Goal: Information Seeking & Learning: Learn about a topic

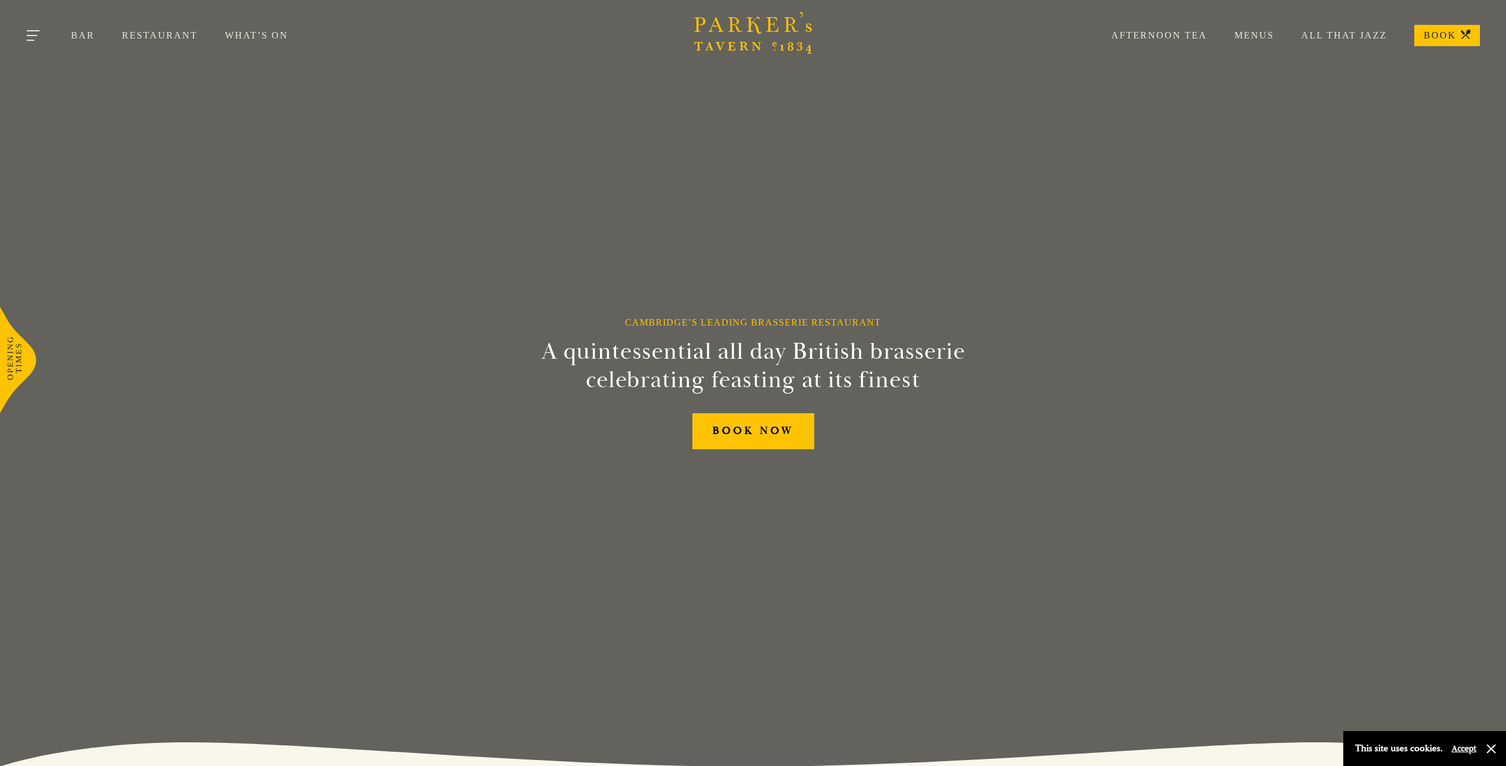
click at [38, 34] on button "Toggle navigation" at bounding box center [34, 37] width 50 height 50
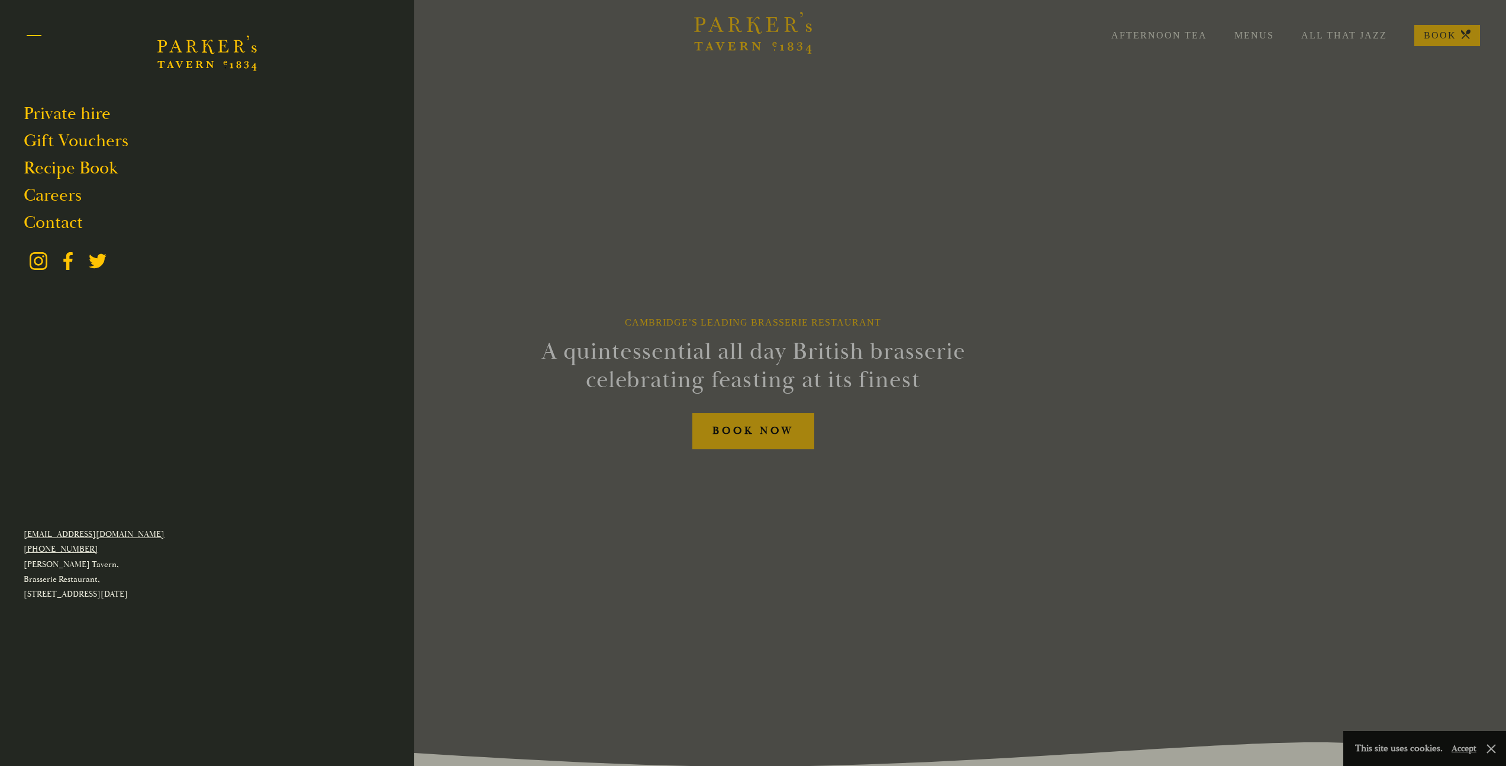
click at [35, 34] on button "Toggle navigation" at bounding box center [34, 37] width 50 height 50
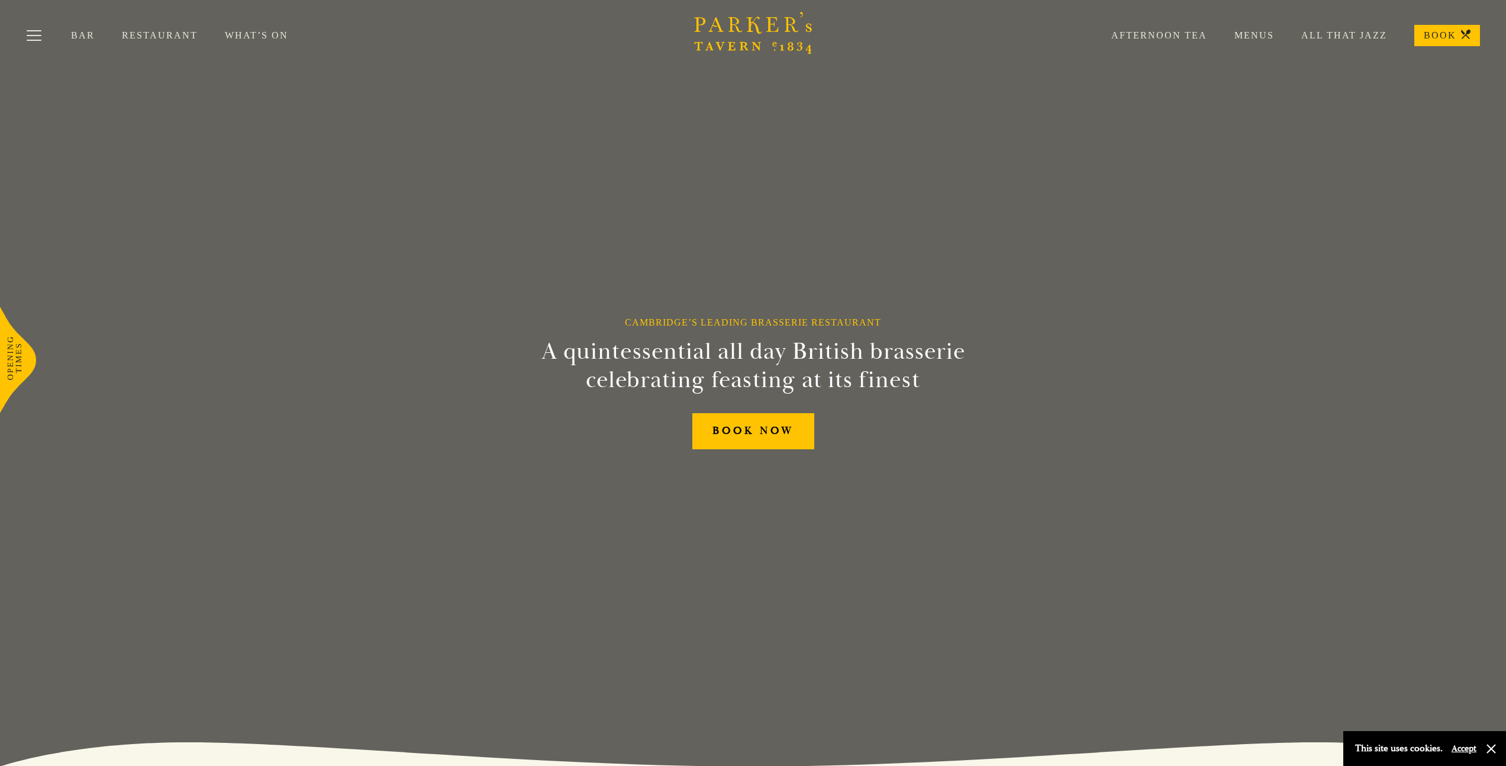
click at [1254, 40] on link "Menus" at bounding box center [1240, 36] width 67 height 12
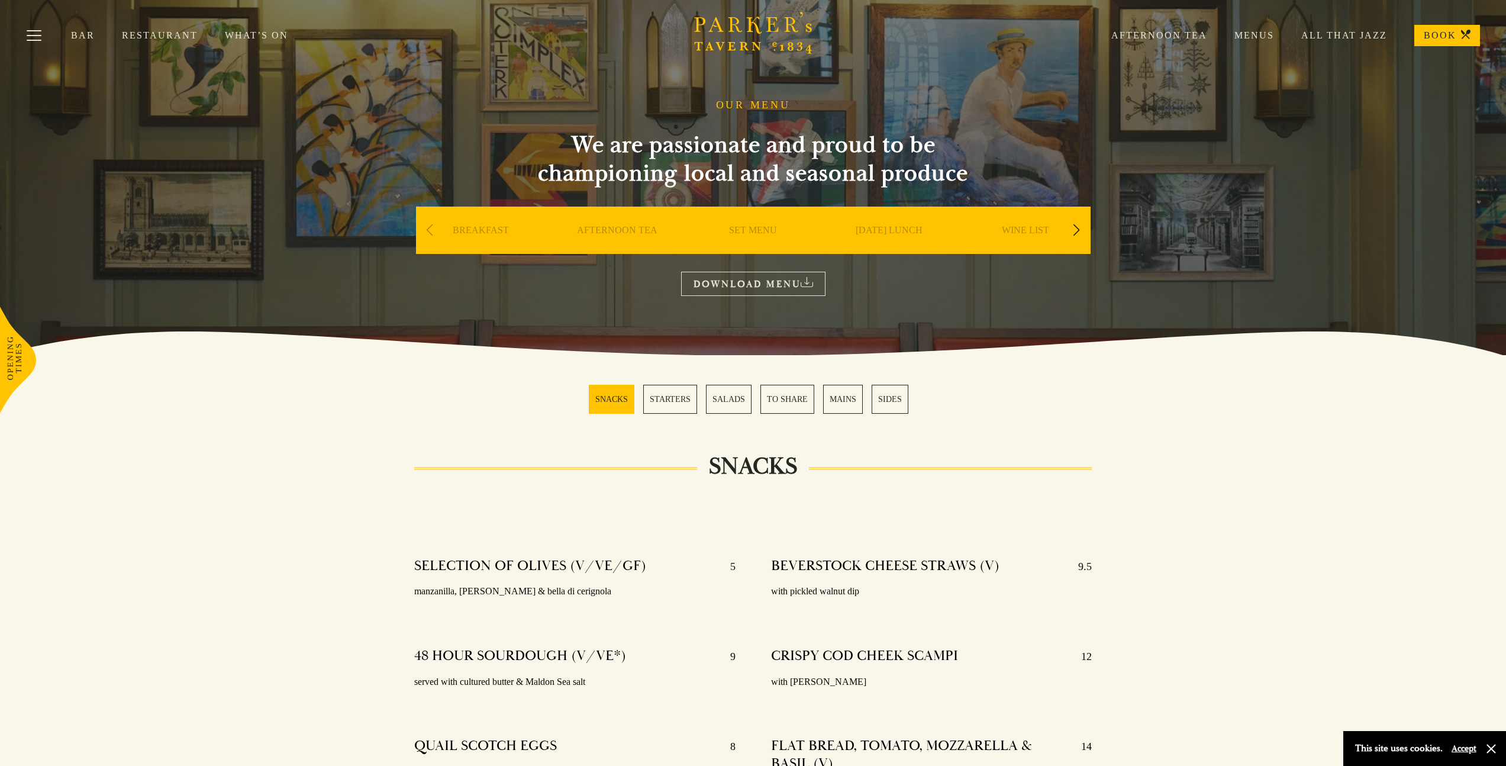
click at [1068, 227] on div "Next slide" at bounding box center [1076, 230] width 16 height 26
click at [47, 38] on button "Toggle navigation" at bounding box center [34, 37] width 50 height 50
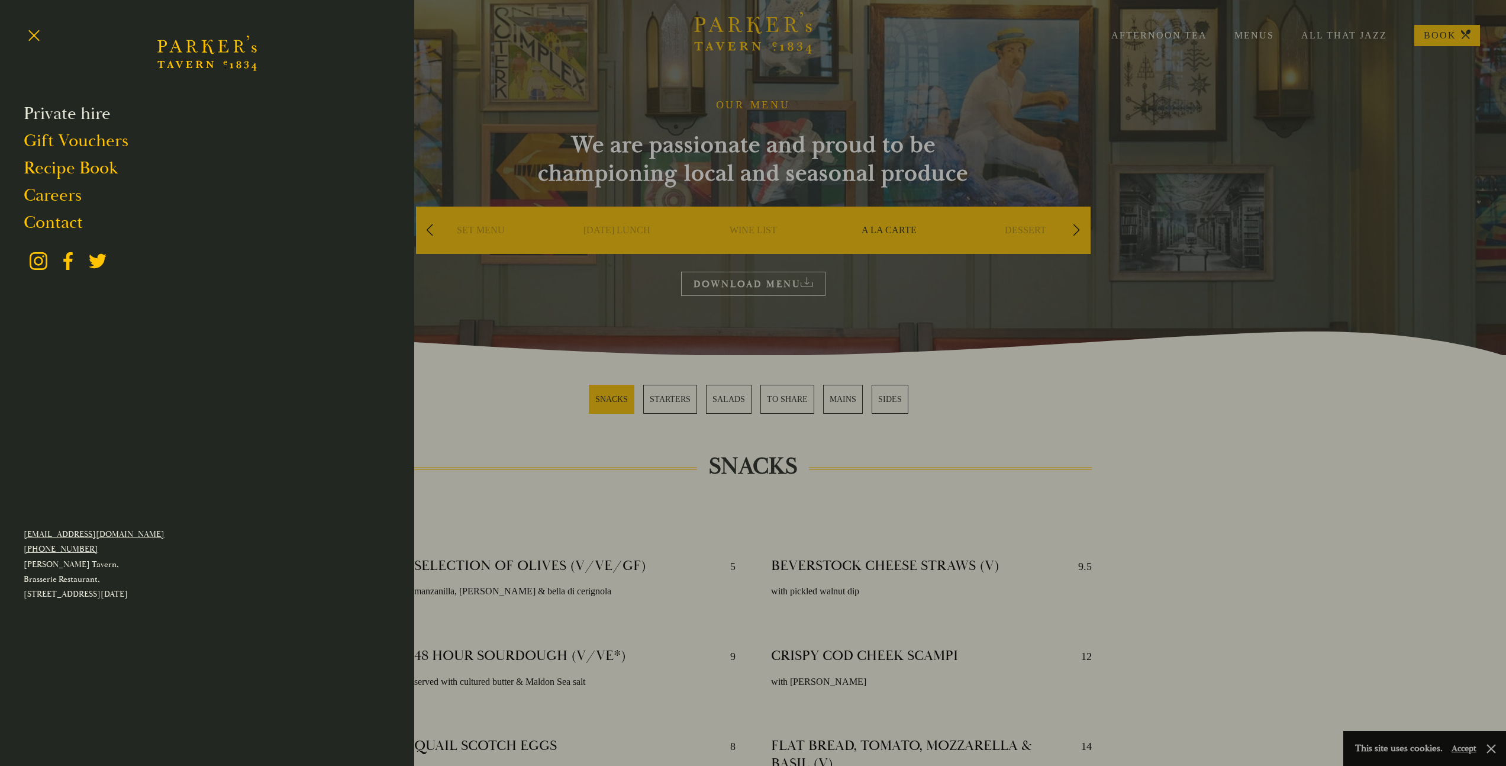
click at [57, 115] on link "Private hire" at bounding box center [67, 113] width 87 height 22
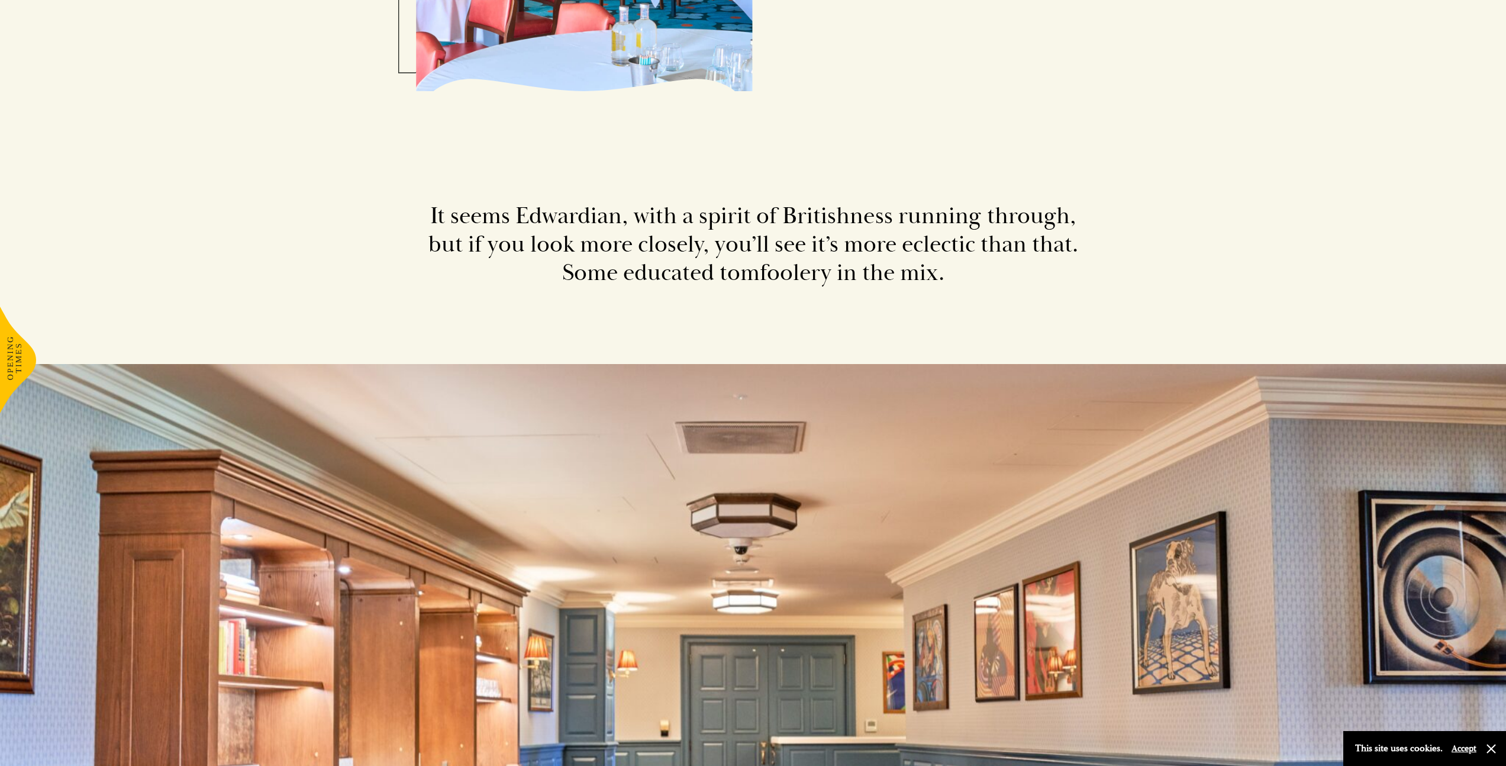
scroll to position [2938, 0]
